Goal: Task Accomplishment & Management: Use online tool/utility

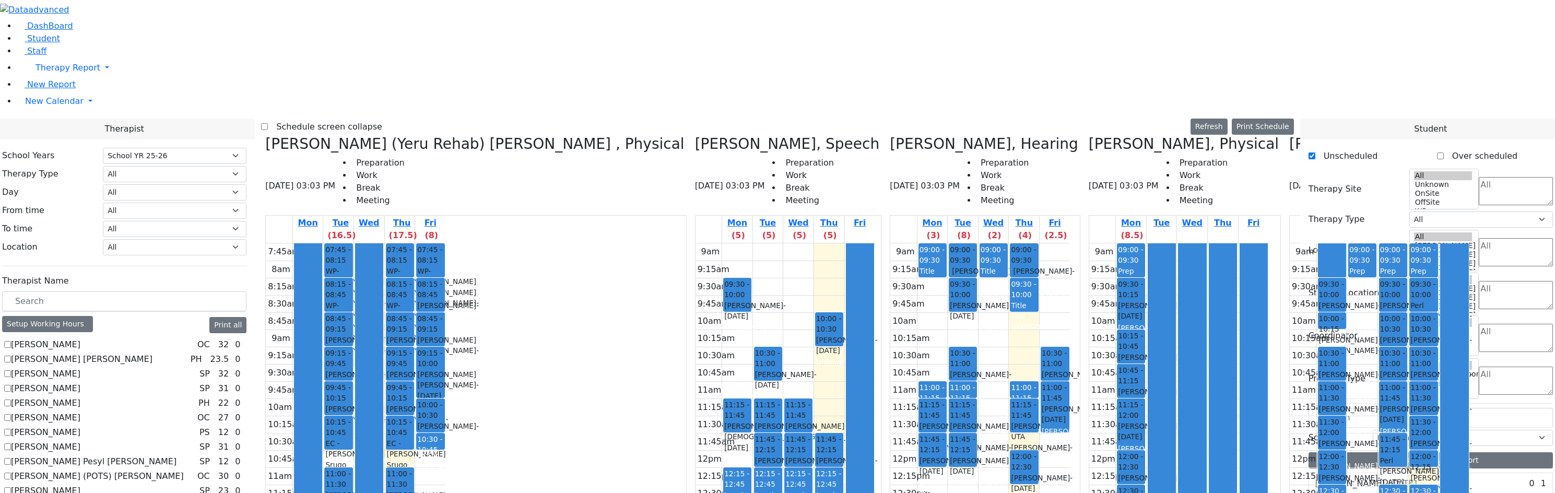
select select "212"
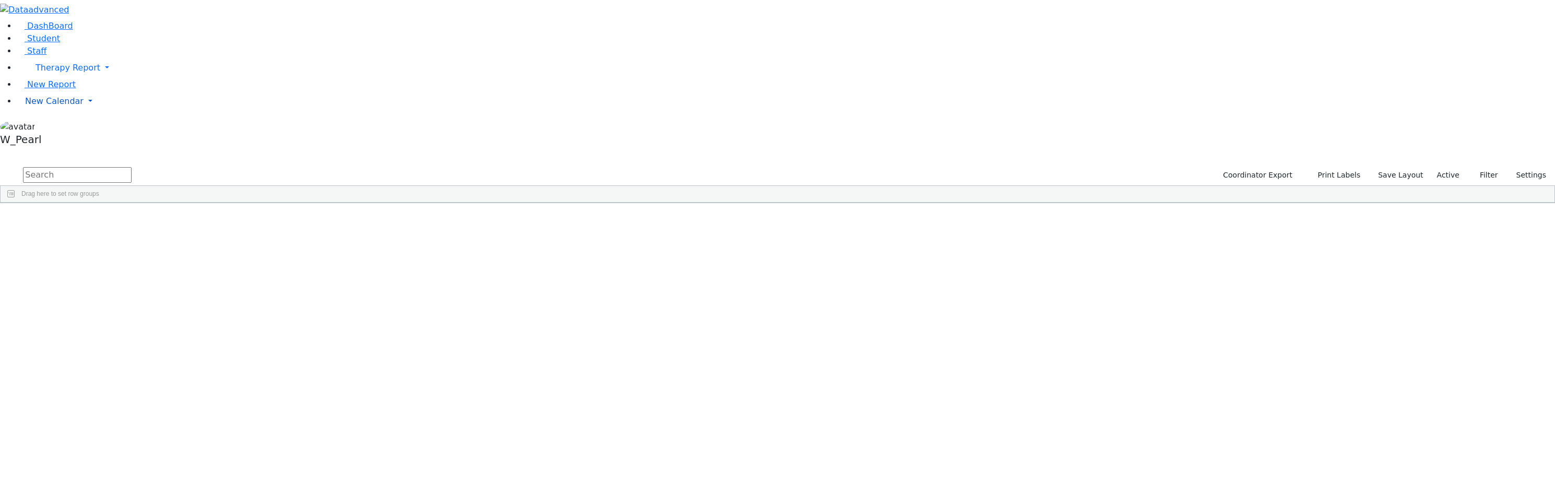
click at [68, 73] on span "New Calendar" at bounding box center [68, 68] width 65 height 10
click at [60, 128] on link "Calendar" at bounding box center [41, 122] width 38 height 13
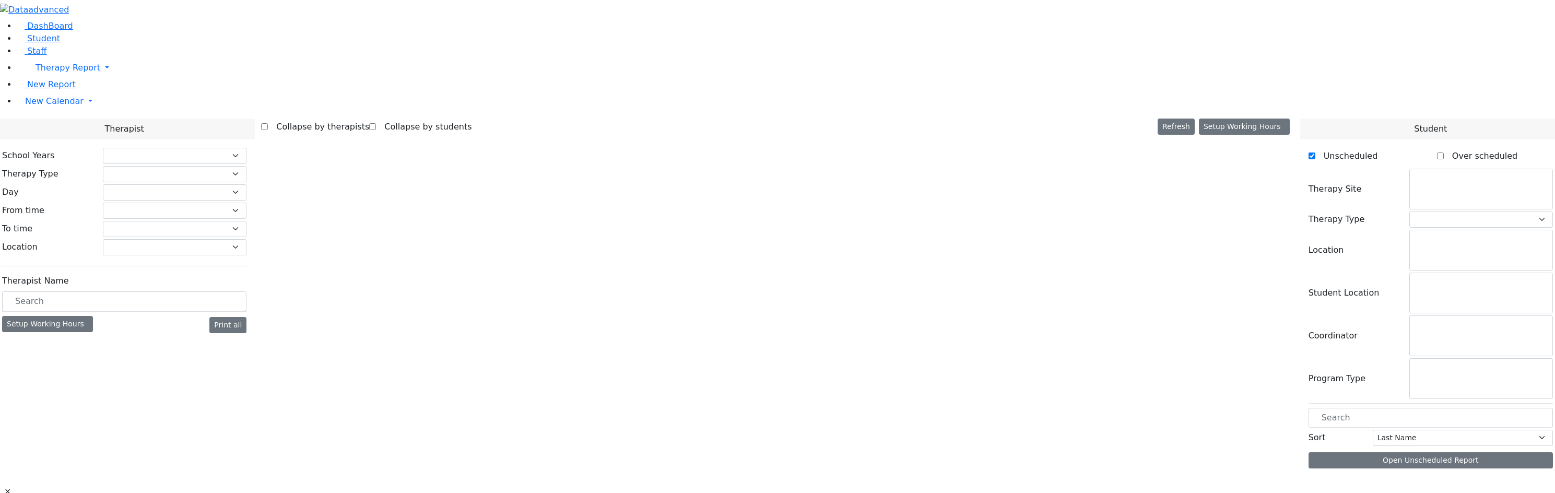
select select "212"
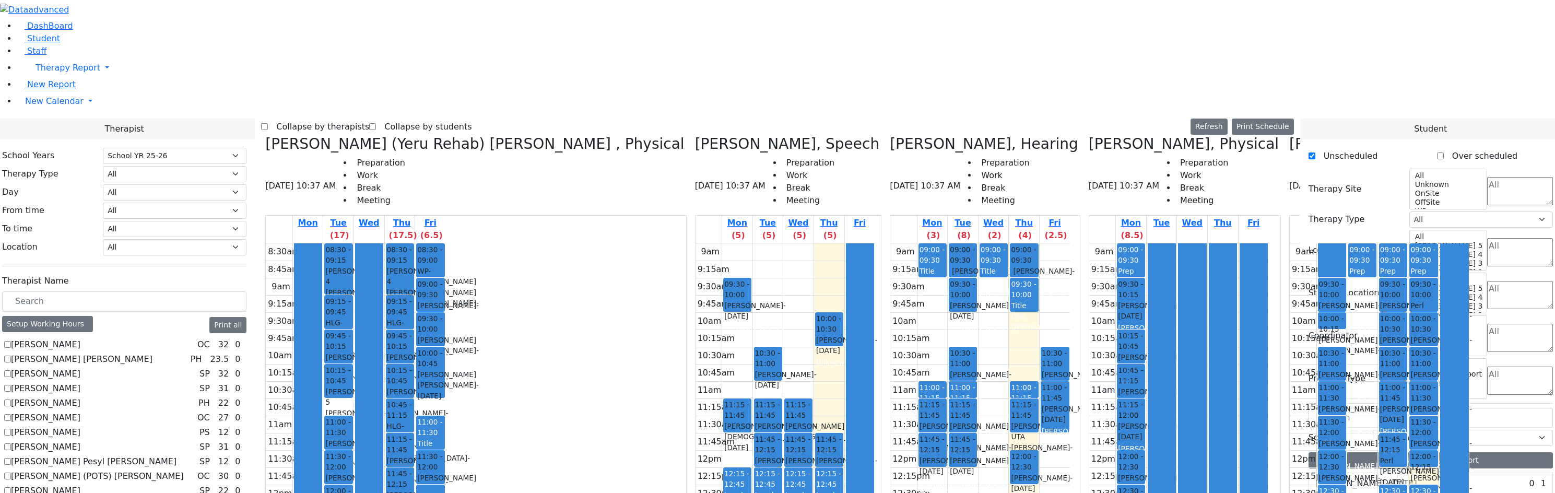
scroll to position [679, 0]
checkbox input "true"
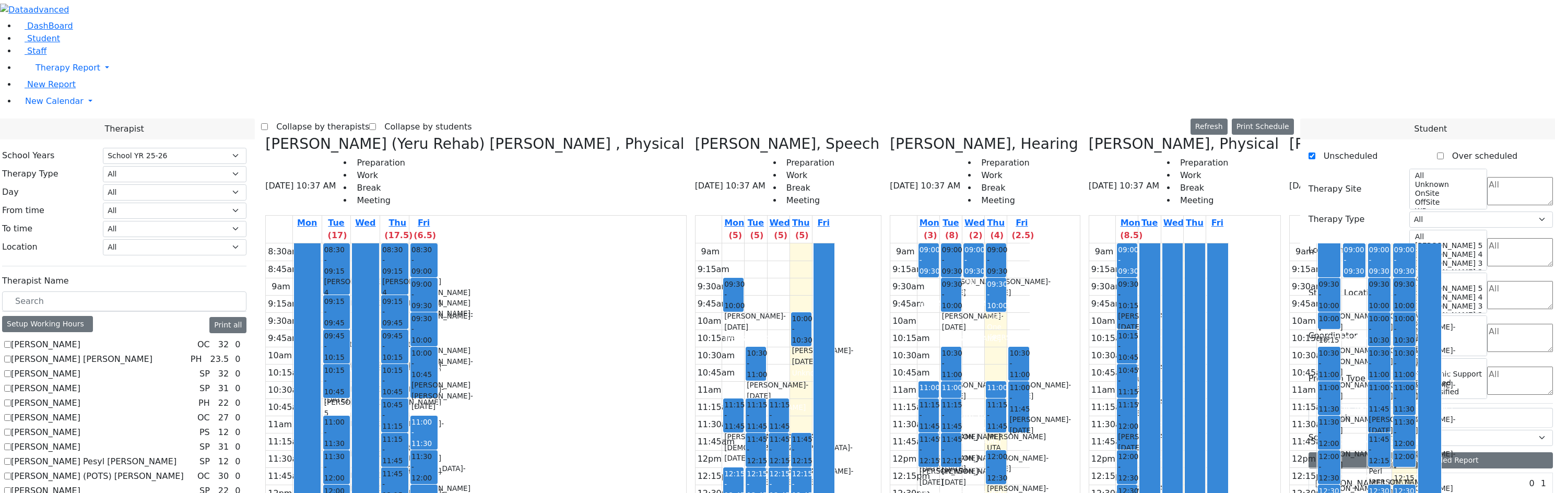
scroll to position [1414, 0]
drag, startPoint x: 1391, startPoint y: 361, endPoint x: 1368, endPoint y: 360, distance: 22.5
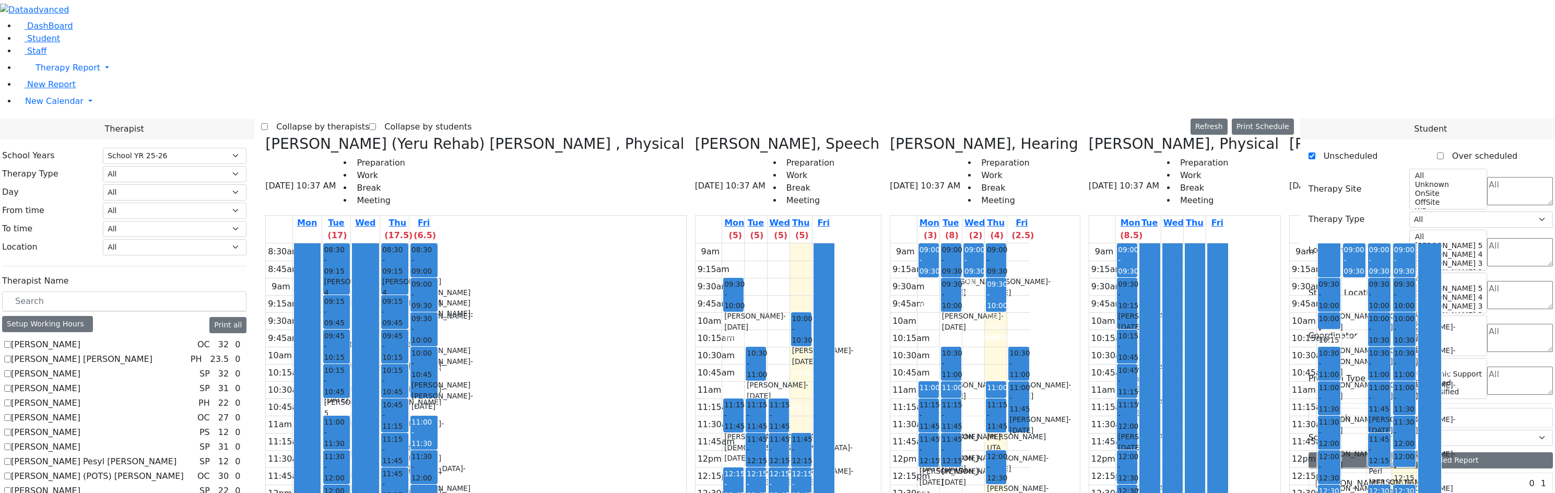
drag, startPoint x: 1344, startPoint y: 356, endPoint x: 1268, endPoint y: 259, distance: 123.0
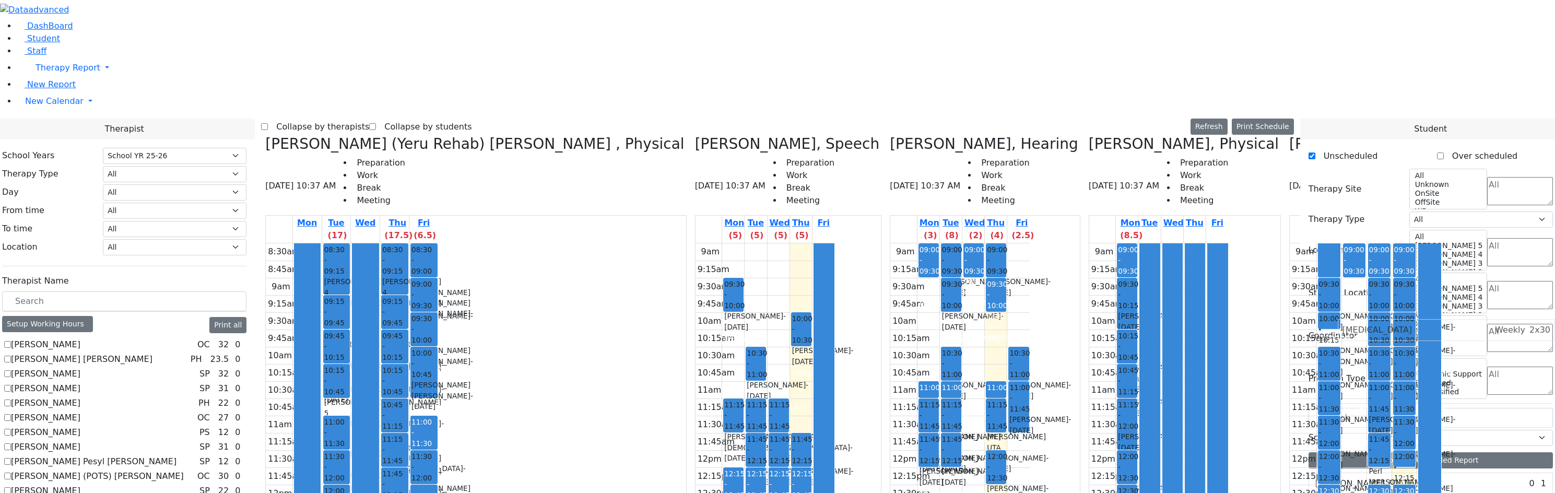
drag, startPoint x: 1345, startPoint y: 339, endPoint x: 1357, endPoint y: 328, distance: 16.7
drag, startPoint x: 1342, startPoint y: 358, endPoint x: 1354, endPoint y: 348, distance: 16.3
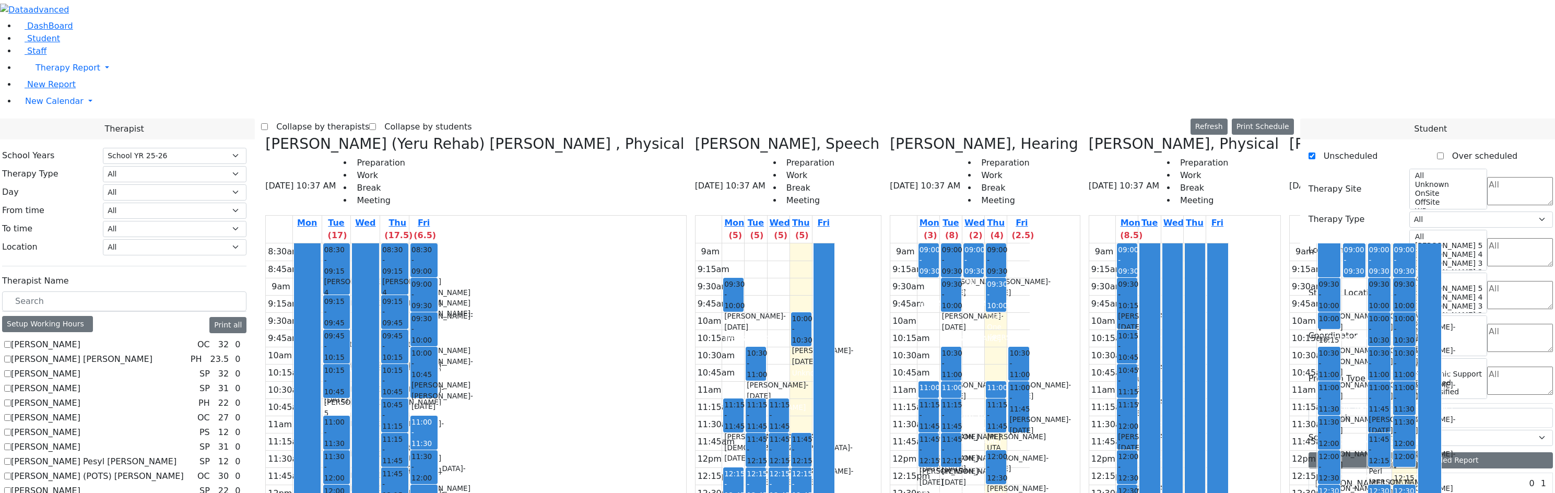
drag, startPoint x: 1355, startPoint y: 357, endPoint x: 1358, endPoint y: 348, distance: 8.8
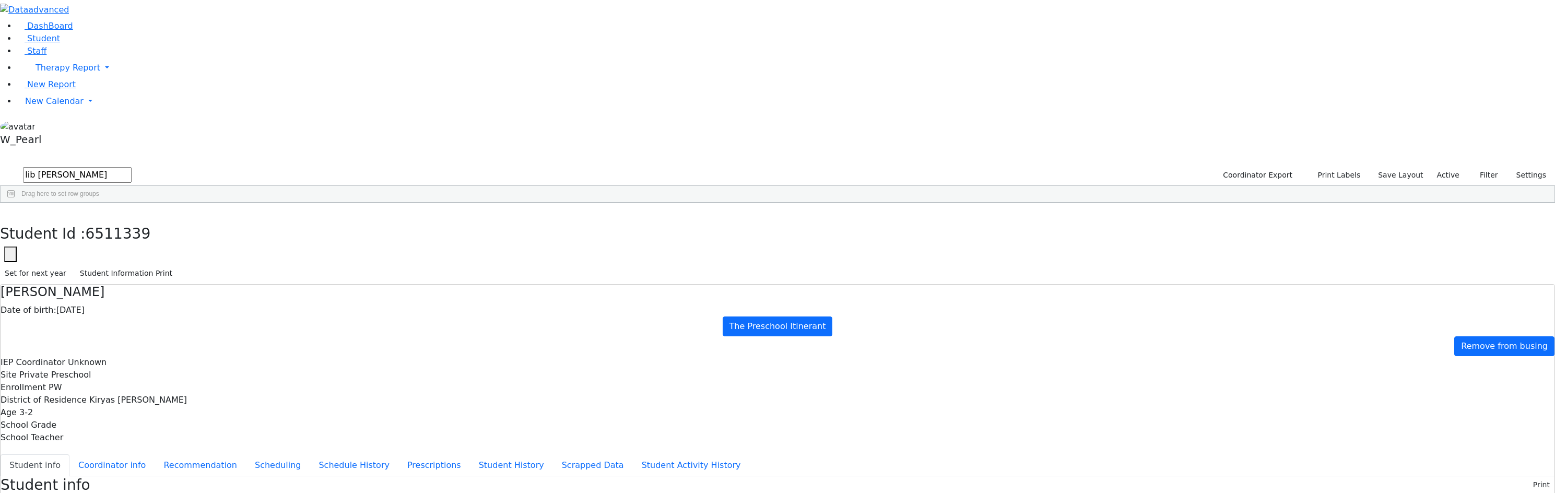
drag, startPoint x: 185, startPoint y: 27, endPoint x: 102, endPoint y: 0, distance: 86.7
click at [104, 1] on div "DashBoard Student Staff Therapy Report Student Old Calendar Report" at bounding box center [777, 455] width 1555 height 910
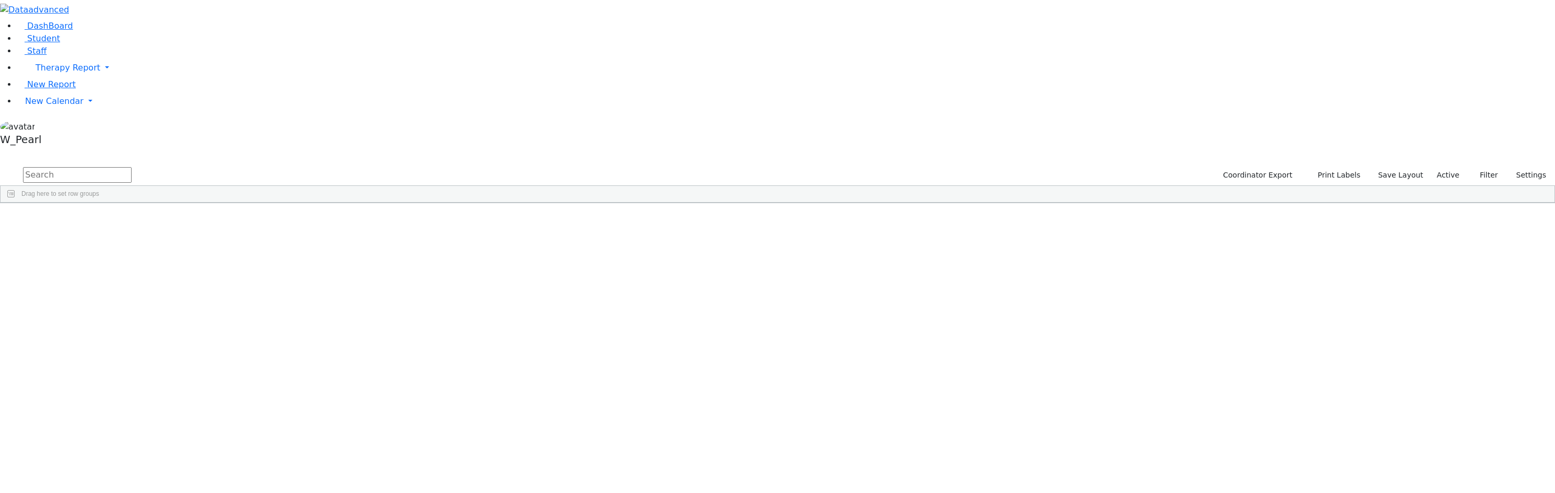
click at [132, 167] on input "text" at bounding box center [77, 175] width 109 height 16
type input "sar teit"
click at [106, 234] on div "4695" at bounding box center [53, 241] width 105 height 15
click at [215, 234] on div "[PERSON_NAME]" at bounding box center [160, 241] width 109 height 15
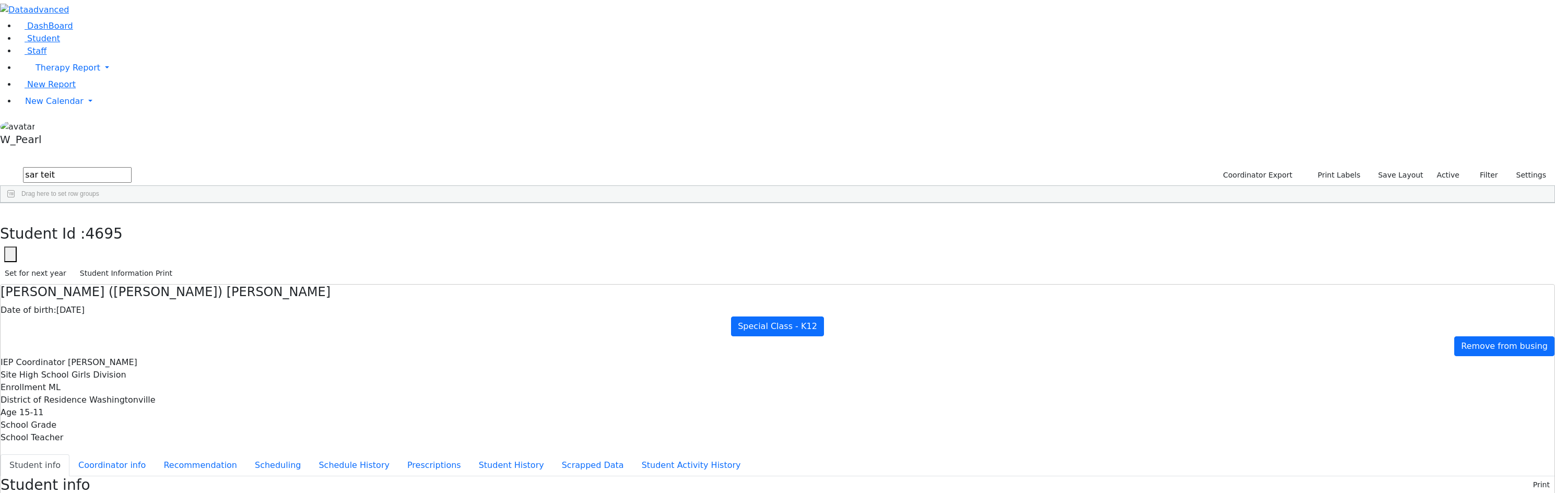
scroll to position [14, 0]
click at [310, 454] on button "Scheduling" at bounding box center [278, 465] width 64 height 22
